Goal: Task Accomplishment & Management: Use online tool/utility

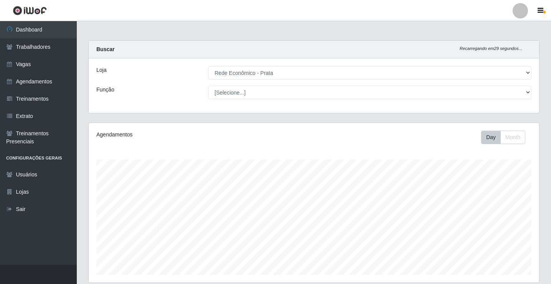
select select "192"
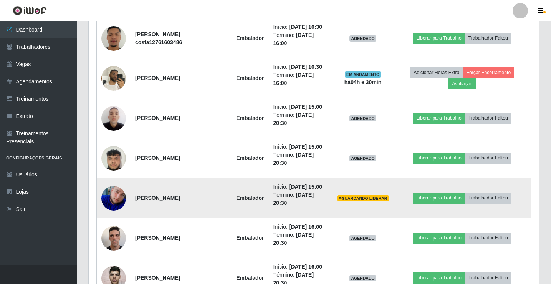
scroll to position [159, 451]
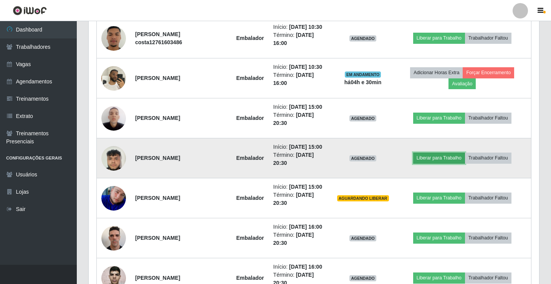
click at [426, 159] on button "Liberar para Trabalho" at bounding box center [439, 158] width 52 height 11
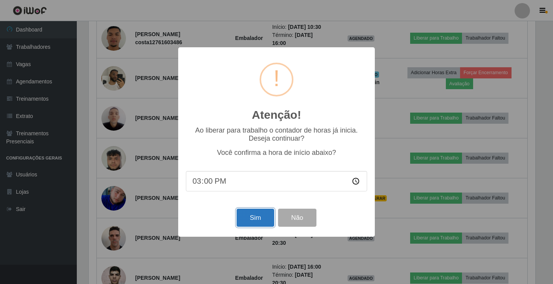
click at [260, 224] on button "Sim" at bounding box center [255, 218] width 37 height 18
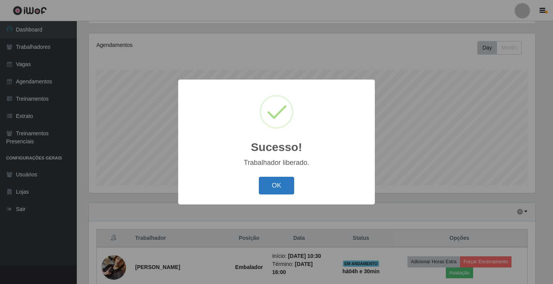
click at [266, 183] on button "OK" at bounding box center [277, 186] width 36 height 18
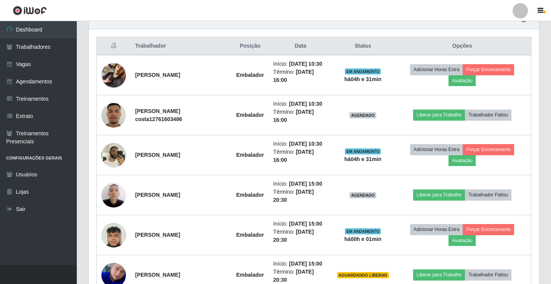
scroll to position [358, 0]
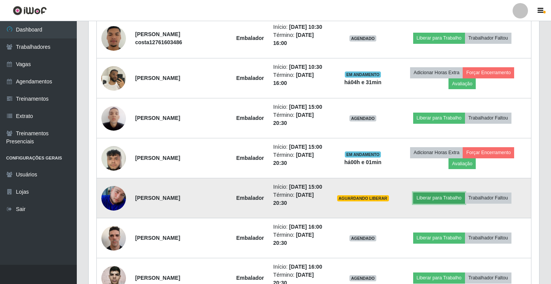
click at [459, 198] on button "Liberar para Trabalho" at bounding box center [439, 197] width 52 height 11
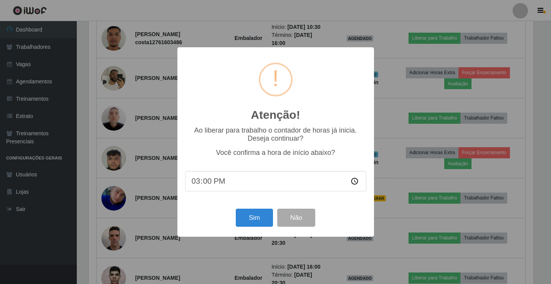
scroll to position [159, 447]
click at [245, 224] on button "Sim" at bounding box center [255, 218] width 37 height 18
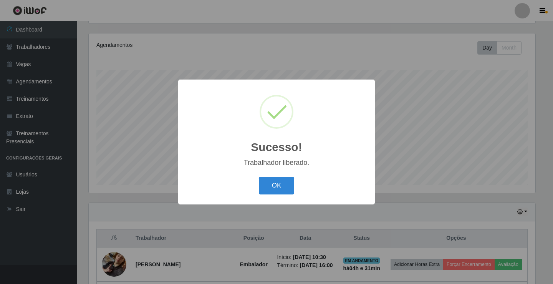
click at [259, 177] on button "OK" at bounding box center [277, 186] width 36 height 18
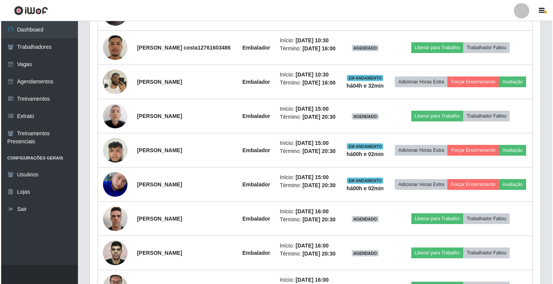
scroll to position [358, 0]
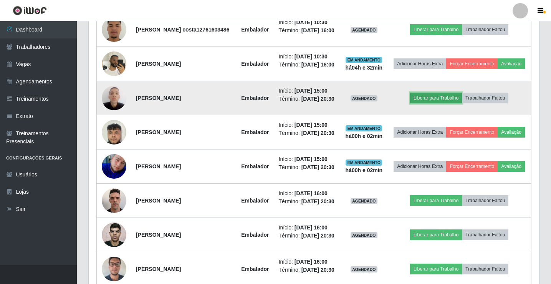
click at [418, 103] on button "Liberar para Trabalho" at bounding box center [436, 98] width 52 height 11
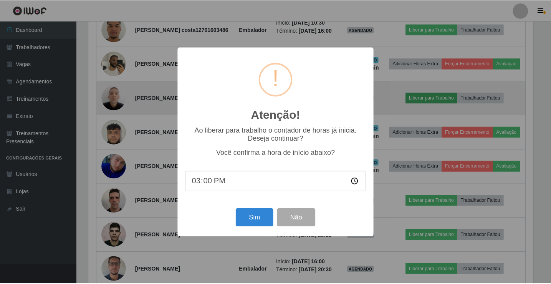
scroll to position [159, 447]
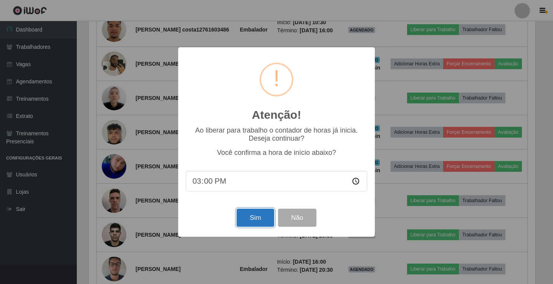
click at [257, 222] on button "Sim" at bounding box center [255, 218] width 37 height 18
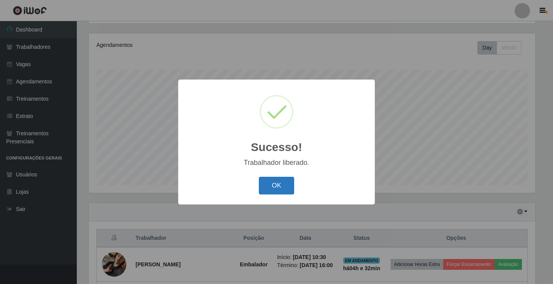
click at [280, 183] on button "OK" at bounding box center [277, 186] width 36 height 18
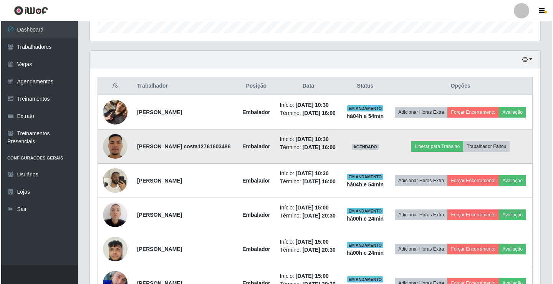
scroll to position [243, 0]
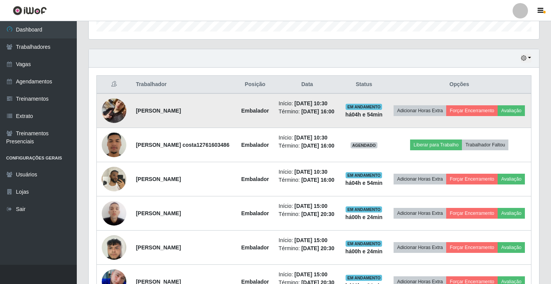
click at [113, 113] on img at bounding box center [114, 111] width 25 height 44
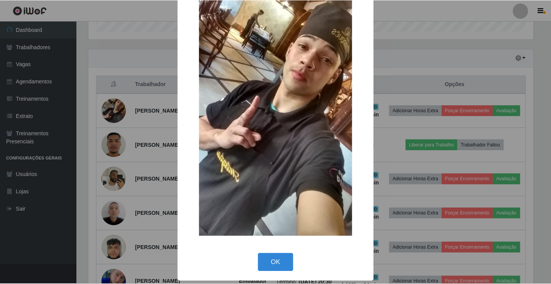
scroll to position [56, 0]
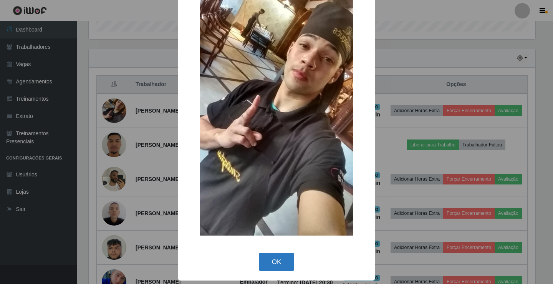
click at [276, 260] on button "OK" at bounding box center [277, 262] width 36 height 18
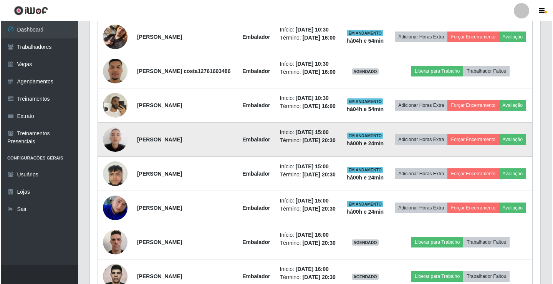
scroll to position [320, 0]
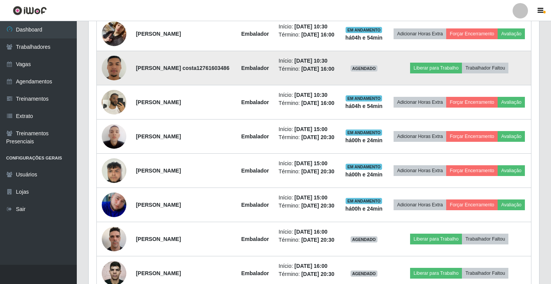
click at [126, 81] on td at bounding box center [114, 68] width 35 height 34
click at [115, 76] on img at bounding box center [114, 68] width 25 height 44
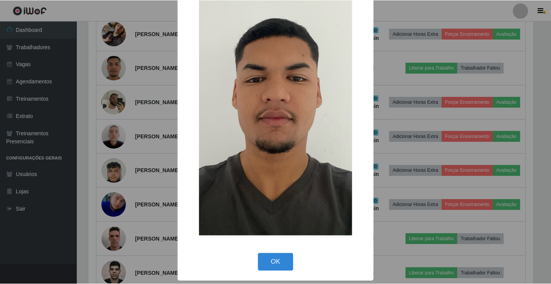
scroll to position [56, 0]
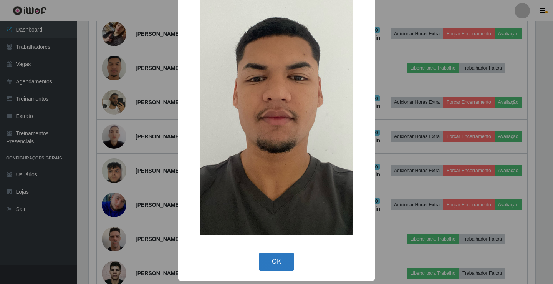
click at [276, 264] on button "OK" at bounding box center [277, 262] width 36 height 18
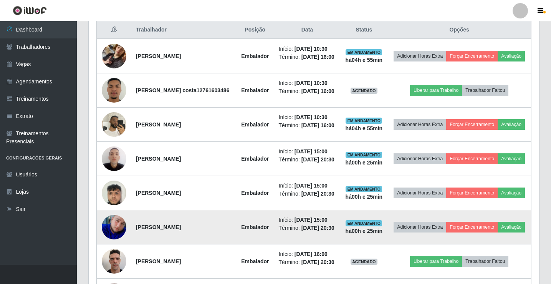
scroll to position [282, 0]
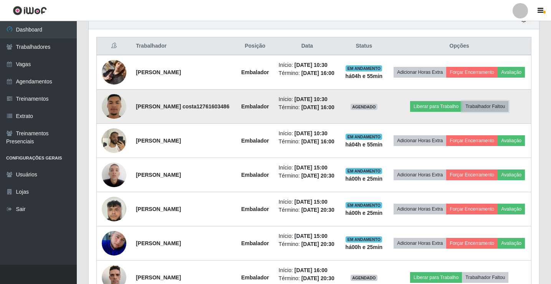
click at [485, 112] on button "Trabalhador Faltou" at bounding box center [485, 106] width 46 height 11
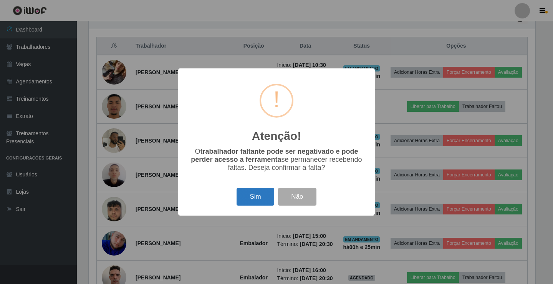
click at [259, 201] on button "Sim" at bounding box center [255, 197] width 37 height 18
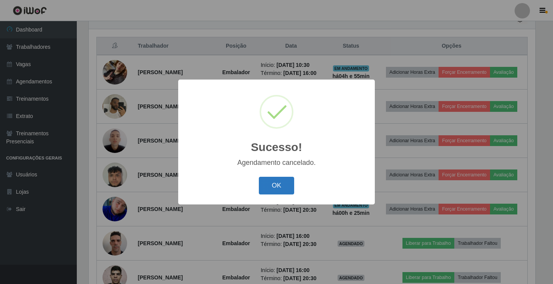
click at [278, 184] on button "OK" at bounding box center [277, 186] width 36 height 18
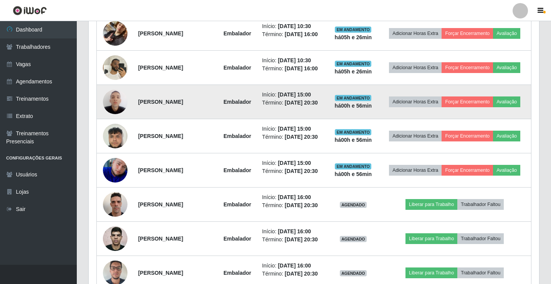
scroll to position [397, 0]
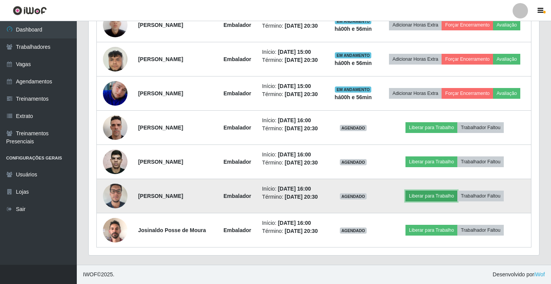
click at [426, 191] on button "Liberar para Trabalho" at bounding box center [432, 196] width 52 height 11
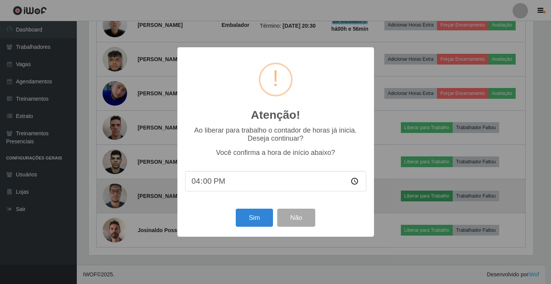
scroll to position [159, 447]
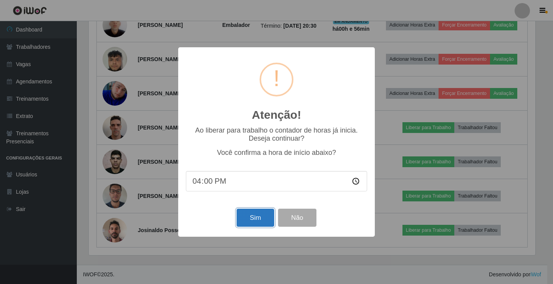
click at [258, 216] on button "Sim" at bounding box center [255, 218] width 37 height 18
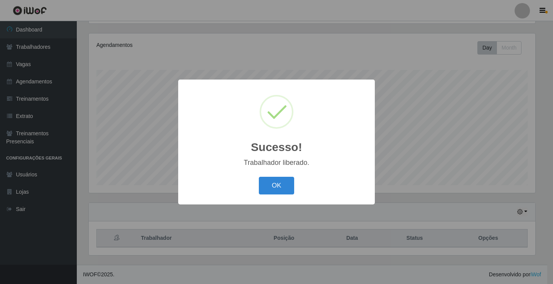
click at [259, 177] on button "OK" at bounding box center [277, 186] width 36 height 18
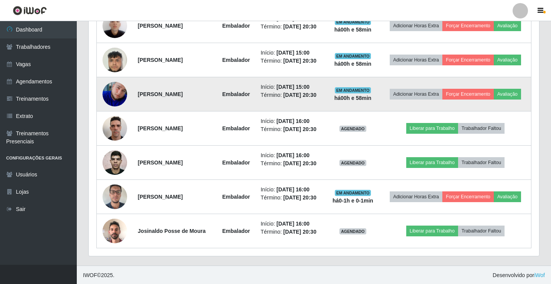
scroll to position [397, 0]
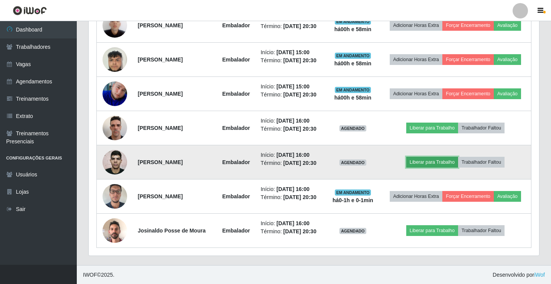
click at [436, 167] on button "Liberar para Trabalho" at bounding box center [432, 162] width 52 height 11
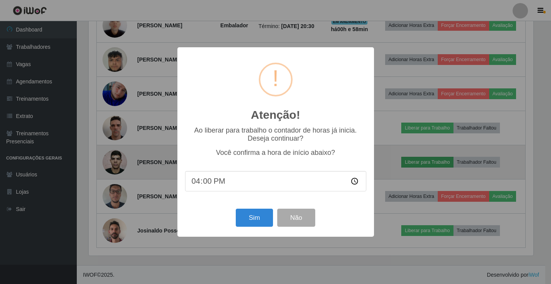
scroll to position [159, 447]
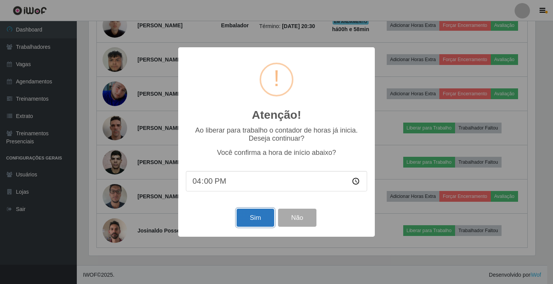
click at [256, 223] on button "Sim" at bounding box center [255, 218] width 37 height 18
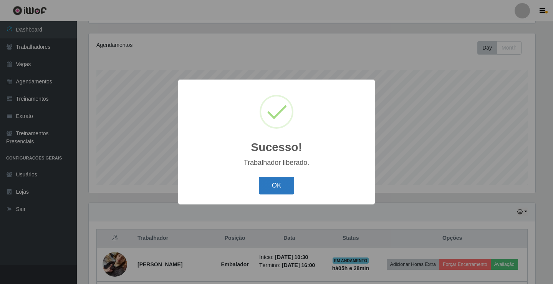
click at [280, 183] on button "OK" at bounding box center [277, 186] width 36 height 18
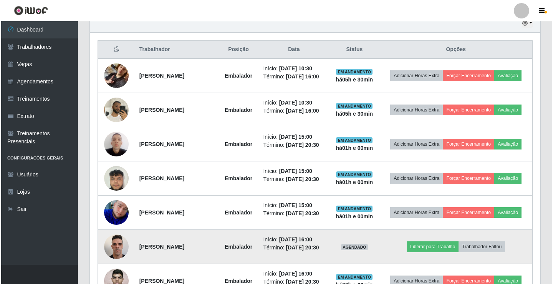
scroll to position [234, 0]
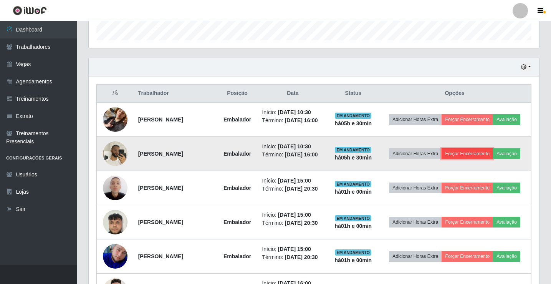
click at [474, 152] on button "Forçar Encerramento" at bounding box center [467, 153] width 51 height 11
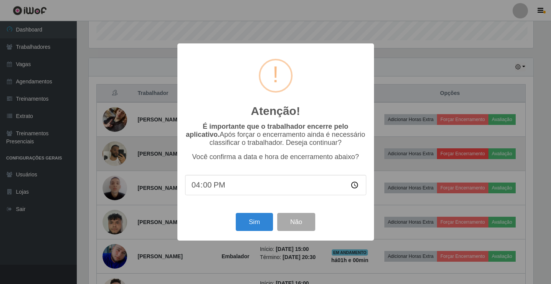
scroll to position [159, 447]
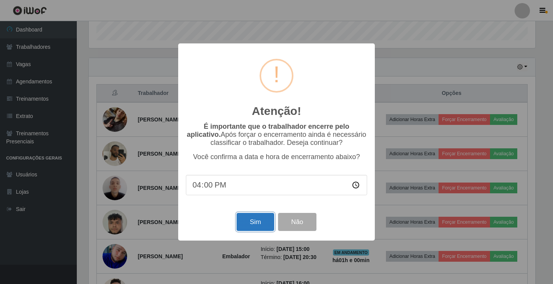
click at [259, 225] on button "Sim" at bounding box center [255, 222] width 37 height 18
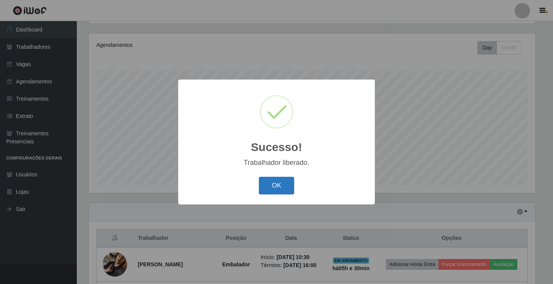
click at [263, 195] on button "OK" at bounding box center [277, 186] width 36 height 18
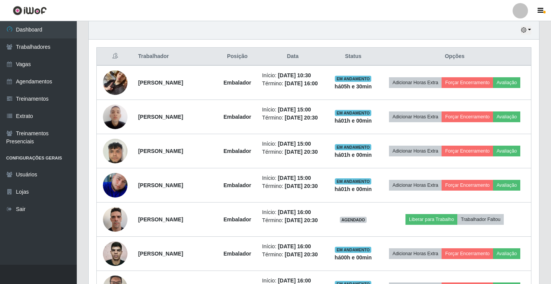
scroll to position [282, 0]
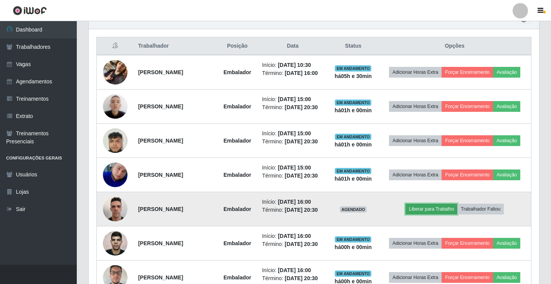
click at [435, 208] on button "Liberar para Trabalho" at bounding box center [432, 209] width 52 height 11
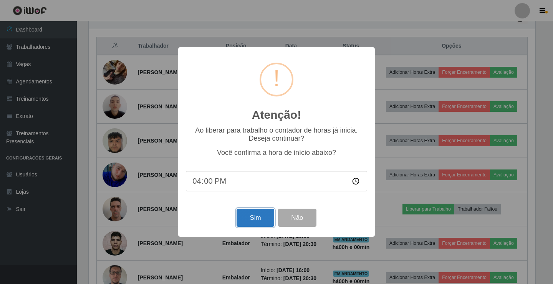
click at [244, 219] on button "Sim" at bounding box center [255, 218] width 37 height 18
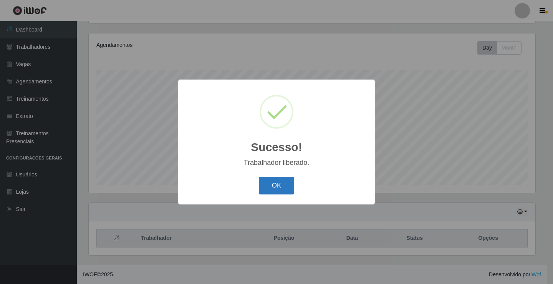
click at [276, 191] on button "OK" at bounding box center [277, 186] width 36 height 18
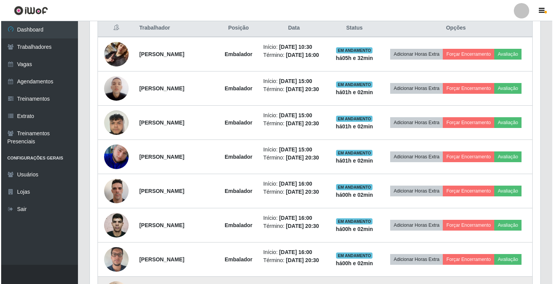
scroll to position [286, 0]
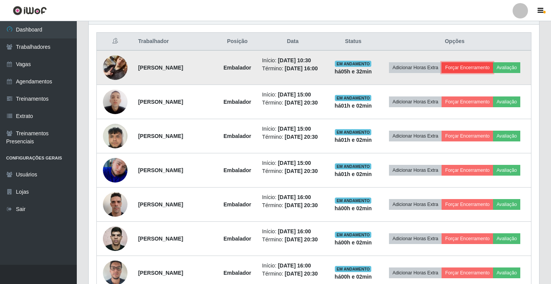
click at [474, 68] on button "Forçar Encerramento" at bounding box center [467, 67] width 51 height 11
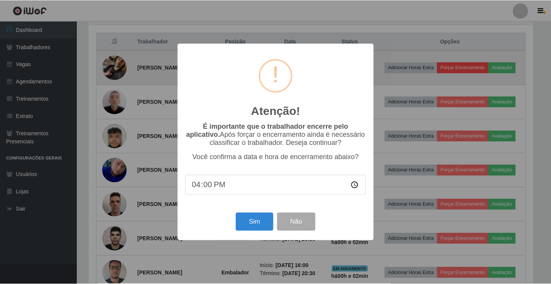
scroll to position [159, 447]
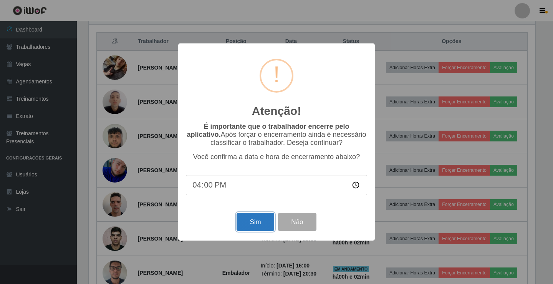
click at [264, 222] on button "Sim" at bounding box center [255, 222] width 37 height 18
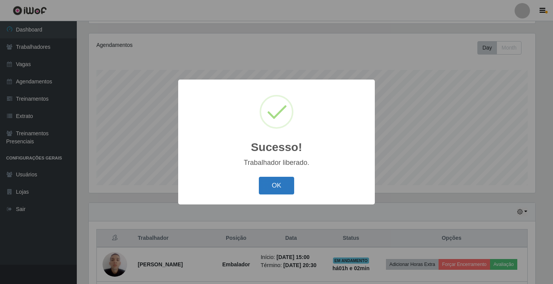
click at [273, 189] on button "OK" at bounding box center [277, 186] width 36 height 18
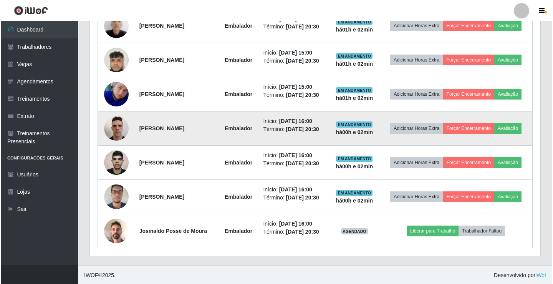
scroll to position [329, 0]
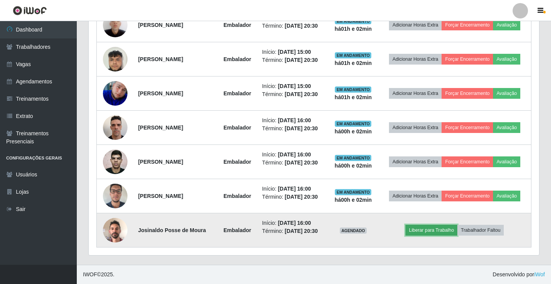
click at [440, 229] on button "Liberar para Trabalho" at bounding box center [432, 230] width 52 height 11
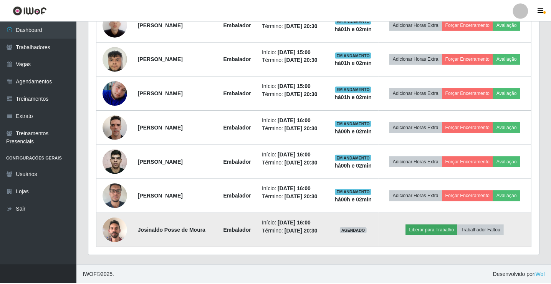
scroll to position [159, 447]
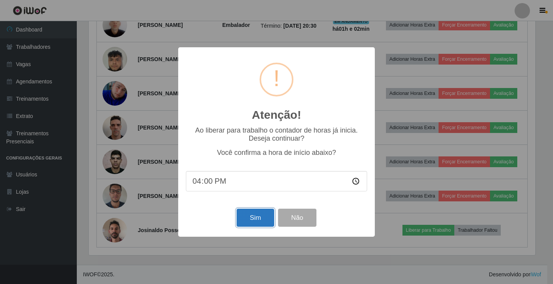
click at [260, 218] on button "Sim" at bounding box center [255, 218] width 37 height 18
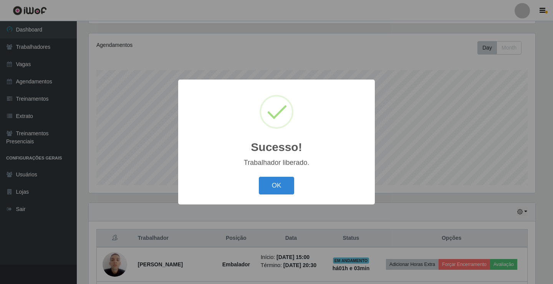
click at [259, 177] on button "OK" at bounding box center [277, 186] width 36 height 18
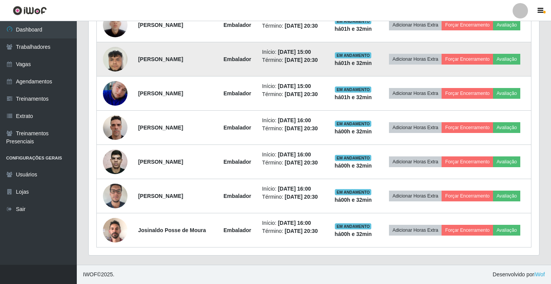
scroll to position [290, 0]
